Goal: Information Seeking & Learning: Learn about a topic

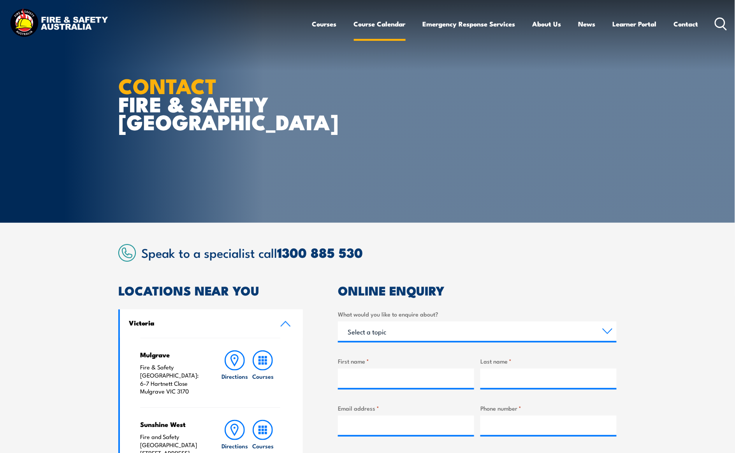
drag, startPoint x: 405, startPoint y: 23, endPoint x: 399, endPoint y: 24, distance: 6.2
click at [405, 23] on ul "Courses Course Calendar Emergency Response Services Services Overview Emergency…" at bounding box center [505, 24] width 386 height 21
click at [399, 24] on link "Course Calendar" at bounding box center [380, 24] width 52 height 21
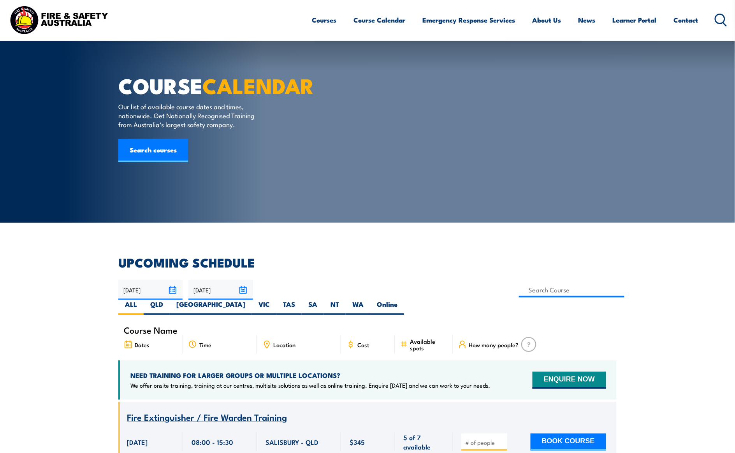
scroll to position [195, 0]
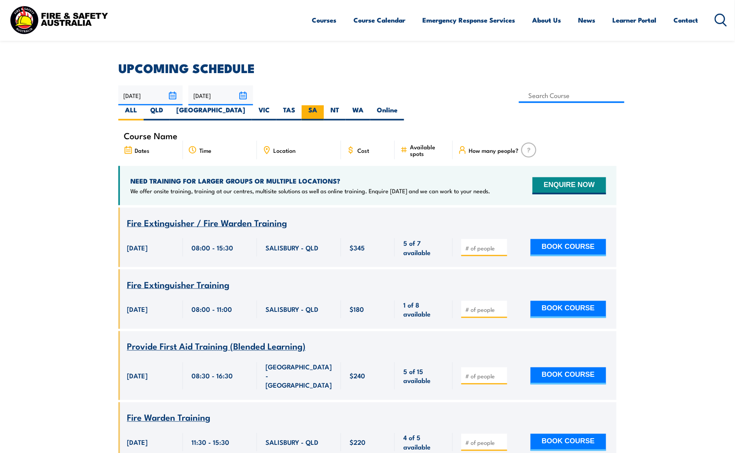
click at [324, 105] on label "SA" at bounding box center [313, 112] width 22 height 15
click at [322, 105] on input "SA" at bounding box center [319, 107] width 5 height 5
radio input "true"
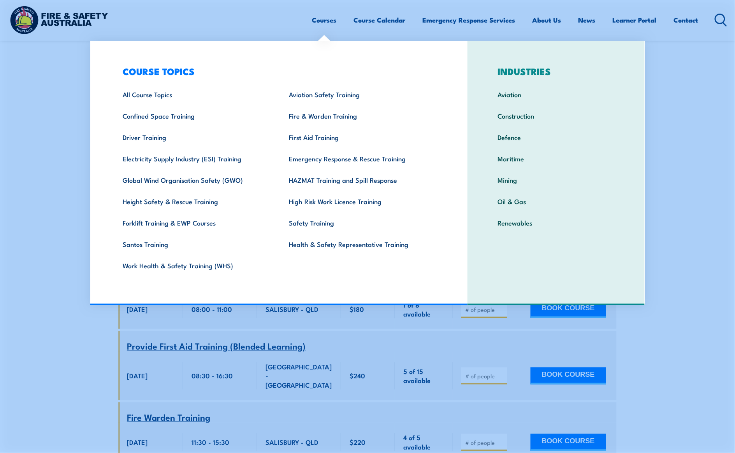
click at [322, 24] on link "Courses" at bounding box center [324, 20] width 25 height 21
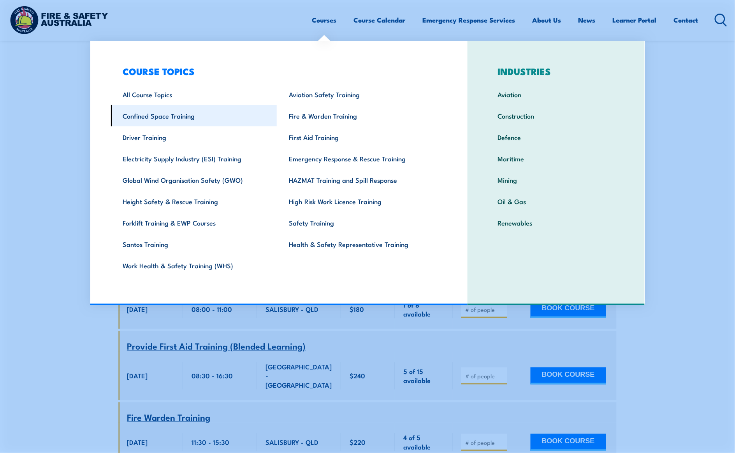
click at [161, 112] on link "Confined Space Training" at bounding box center [194, 115] width 166 height 21
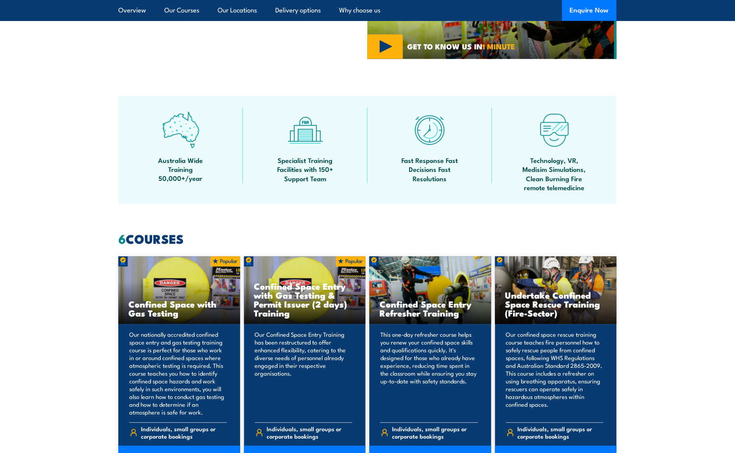
scroll to position [584, 0]
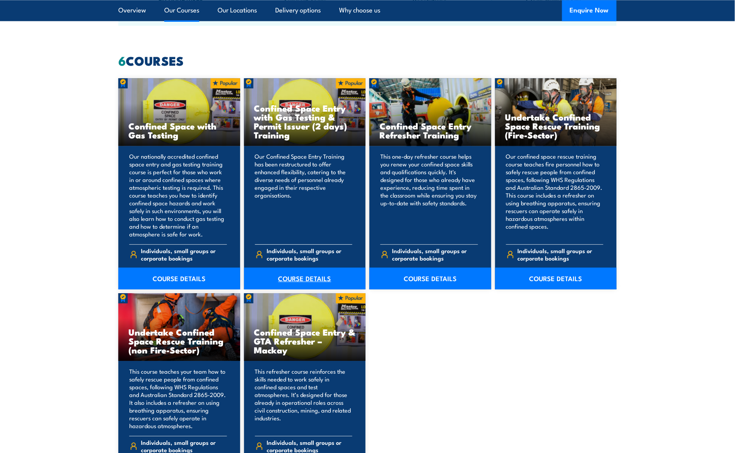
click at [293, 277] on link "COURSE DETAILS" at bounding box center [305, 279] width 122 height 22
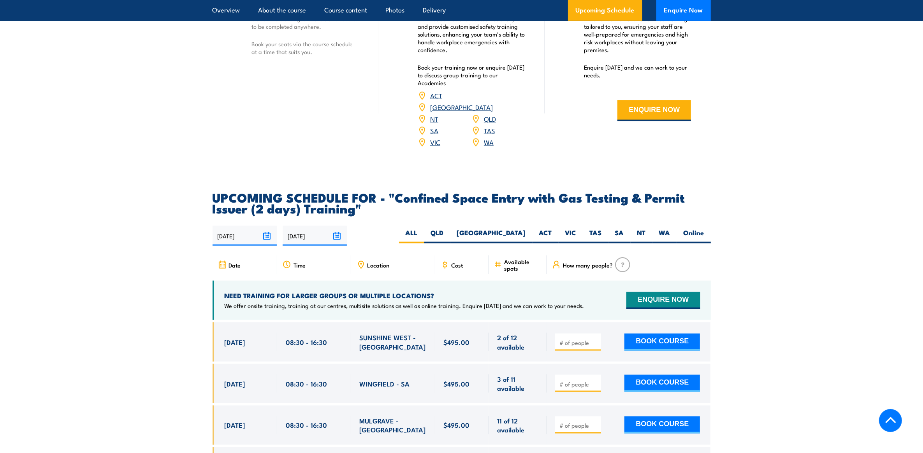
scroll to position [1313, 0]
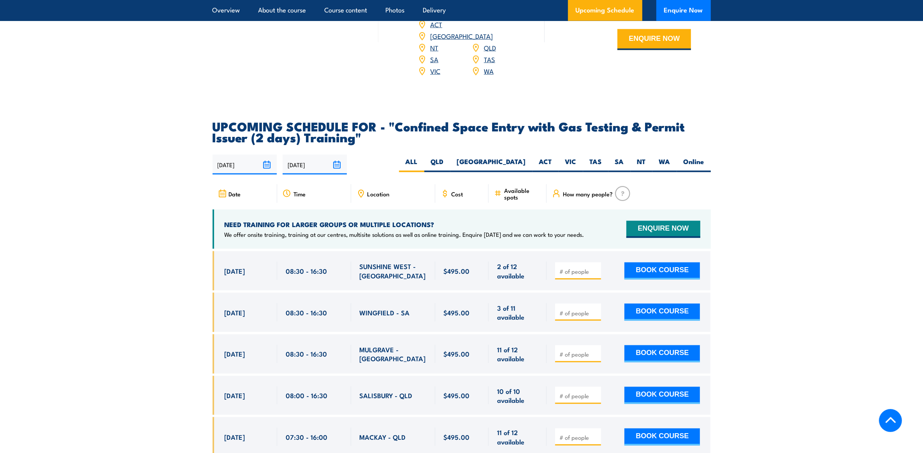
click at [600, 155] on div "01/09/2025 28/02/2026" at bounding box center [461, 165] width 498 height 20
click at [611, 157] on label "SA" at bounding box center [619, 164] width 22 height 15
click at [624, 157] on input "SA" at bounding box center [626, 159] width 5 height 5
radio input "true"
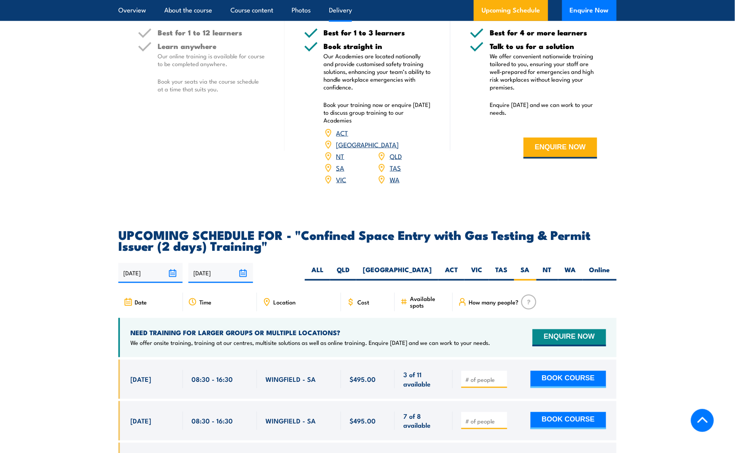
scroll to position [1188, 0]
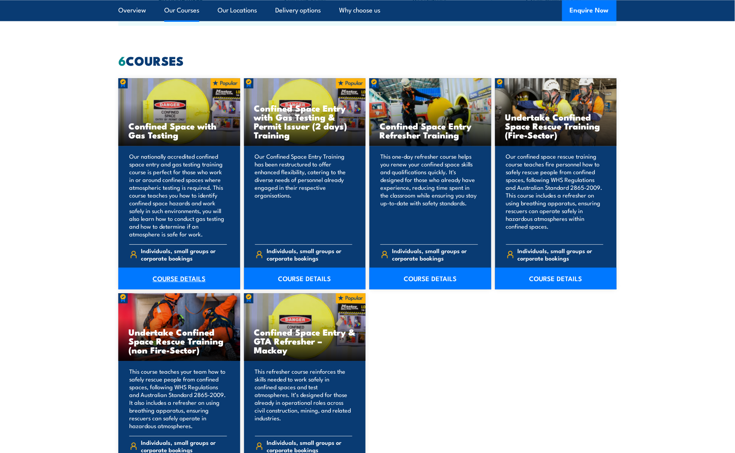
click at [179, 279] on link "COURSE DETAILS" at bounding box center [179, 279] width 122 height 22
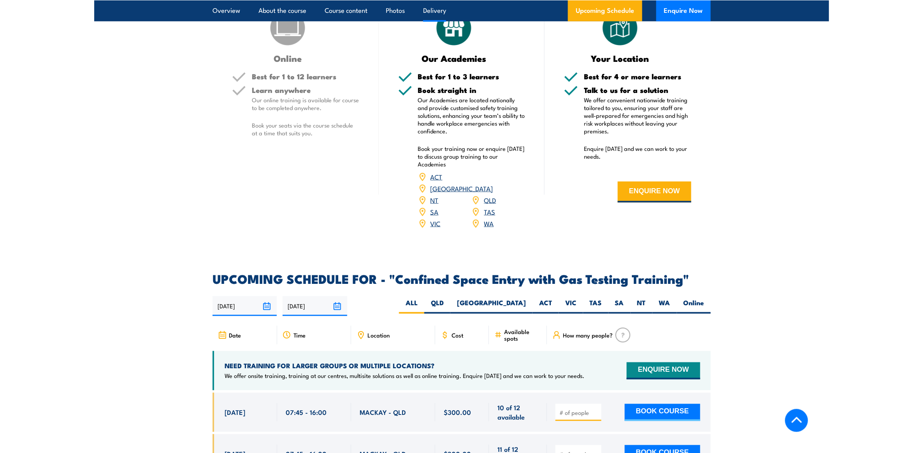
scroll to position [1265, 0]
